Goal: Task Accomplishment & Management: Use online tool/utility

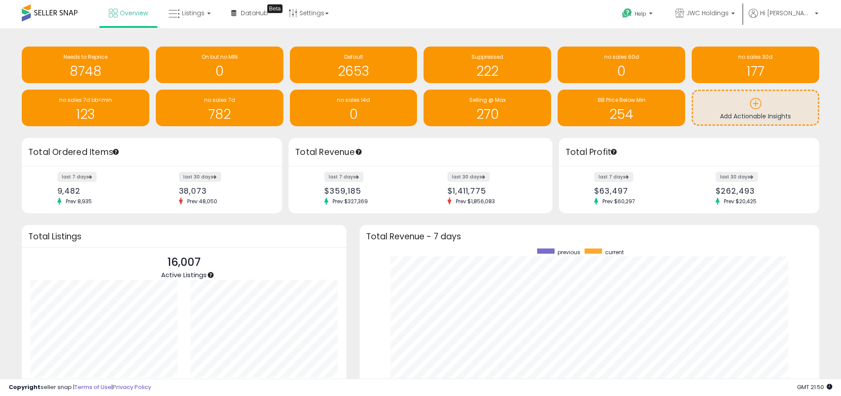
scroll to position [164, 442]
click at [187, 19] on link "Listings" at bounding box center [189, 13] width 55 height 26
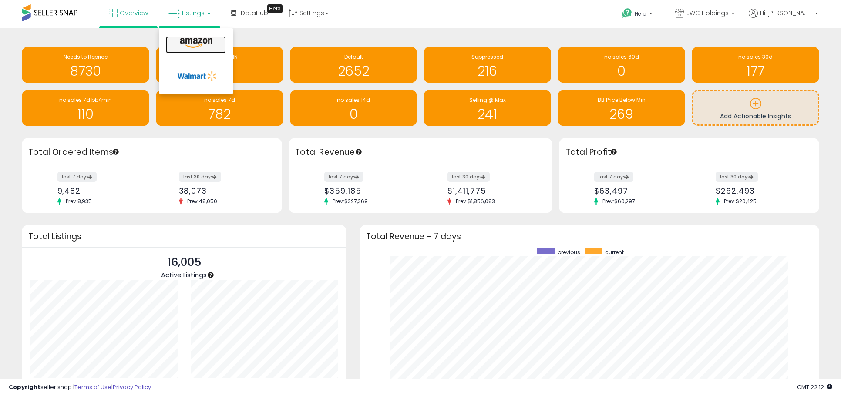
click at [190, 43] on icon at bounding box center [196, 42] width 38 height 11
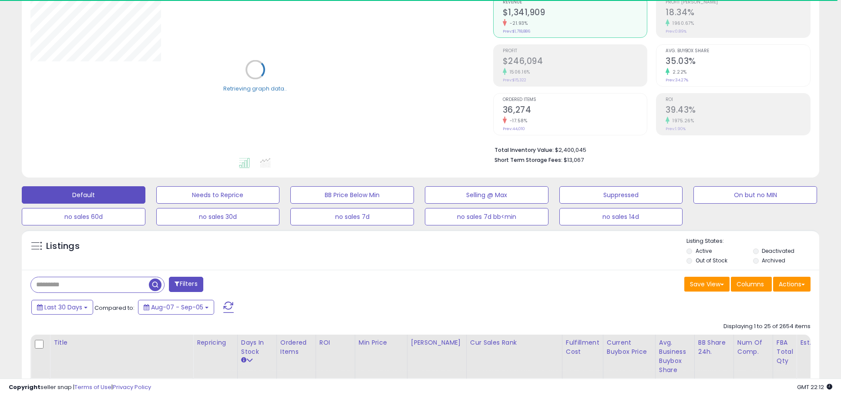
scroll to position [90, 0]
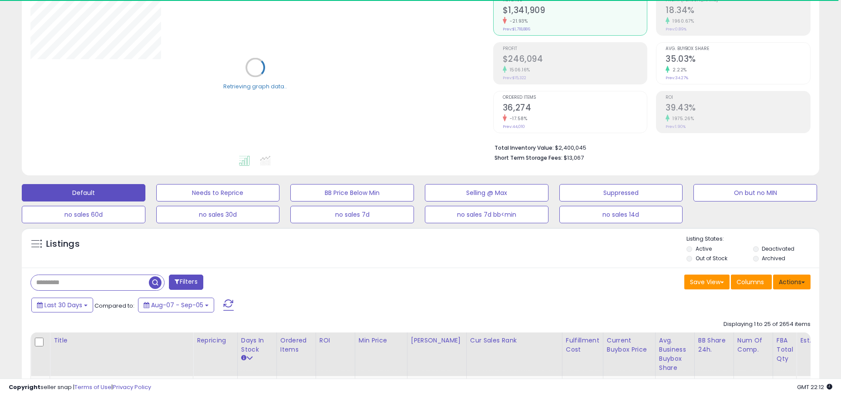
click at [782, 285] on button "Actions" at bounding box center [791, 282] width 37 height 15
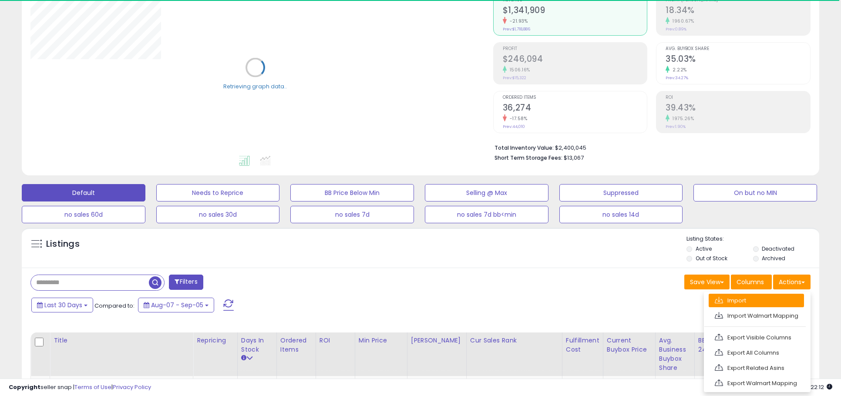
click at [769, 296] on link "Import" at bounding box center [755, 300] width 95 height 13
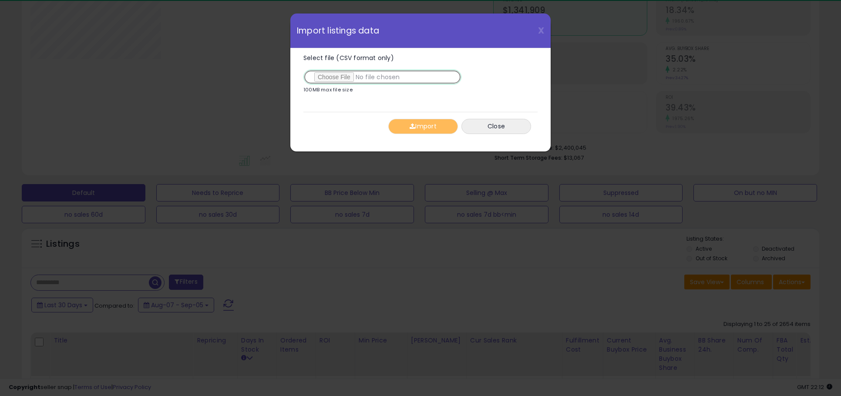
click at [324, 73] on input "Select file (CSV format only)" at bounding box center [382, 77] width 158 height 15
type input "**********"
click at [401, 129] on button "Import" at bounding box center [423, 126] width 70 height 15
